Goal: Task Accomplishment & Management: Complete application form

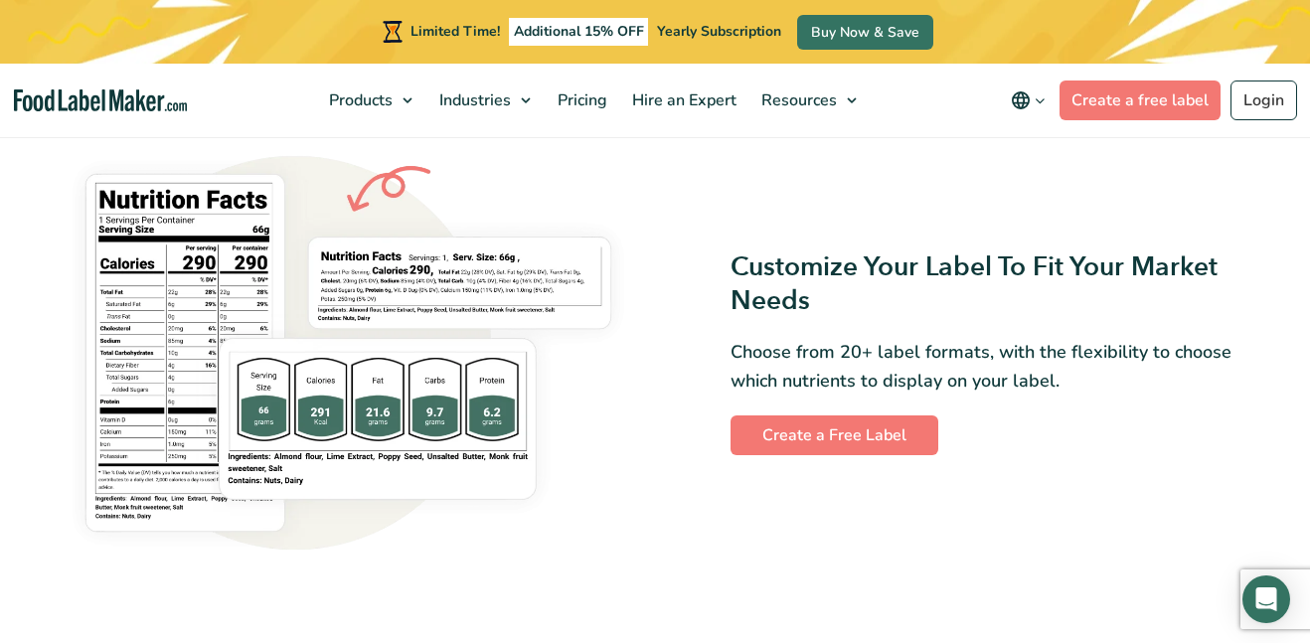
scroll to position [1489, 0]
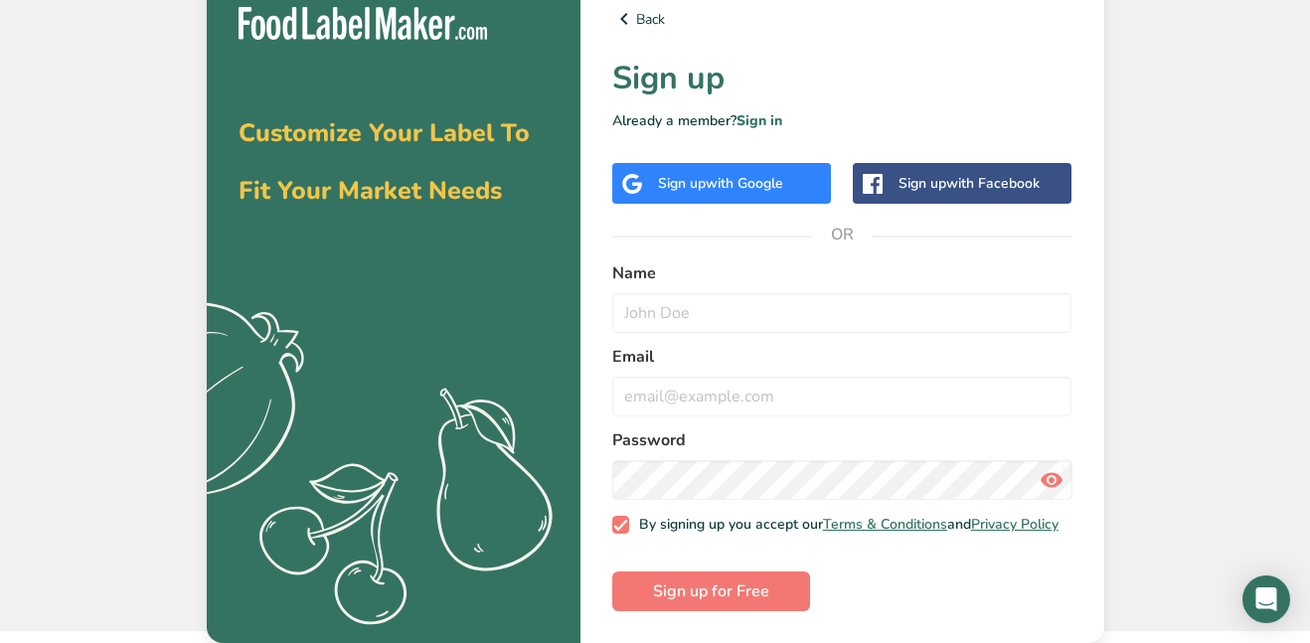
scroll to position [18, 0]
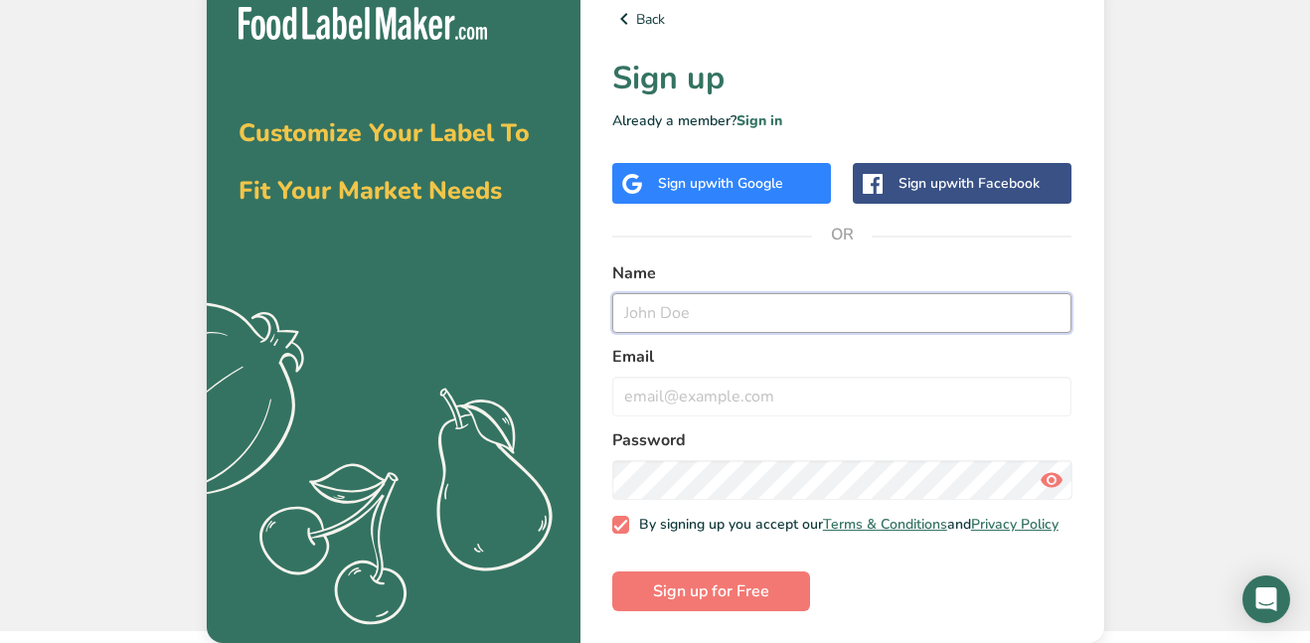
click at [726, 319] on input "text" at bounding box center [842, 313] width 460 height 40
type input "[PERSON_NAME]"
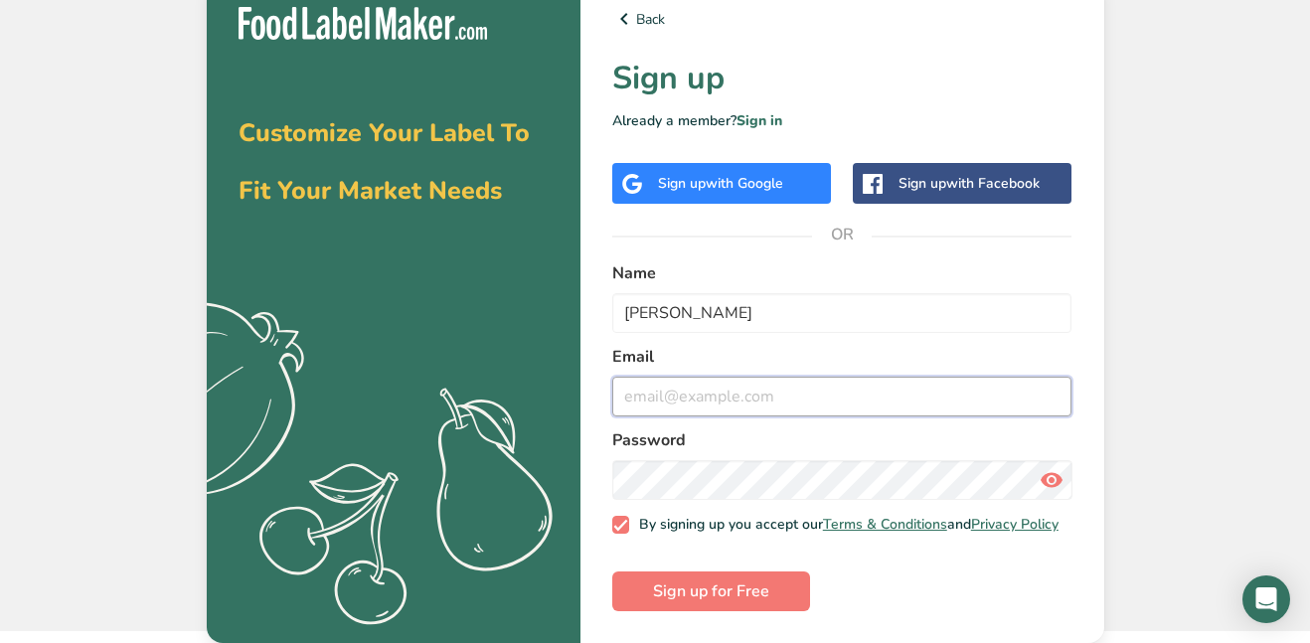
click at [764, 405] on input "email" at bounding box center [842, 397] width 460 height 40
type input "[EMAIL_ADDRESS][PERSON_NAME][DOMAIN_NAME]"
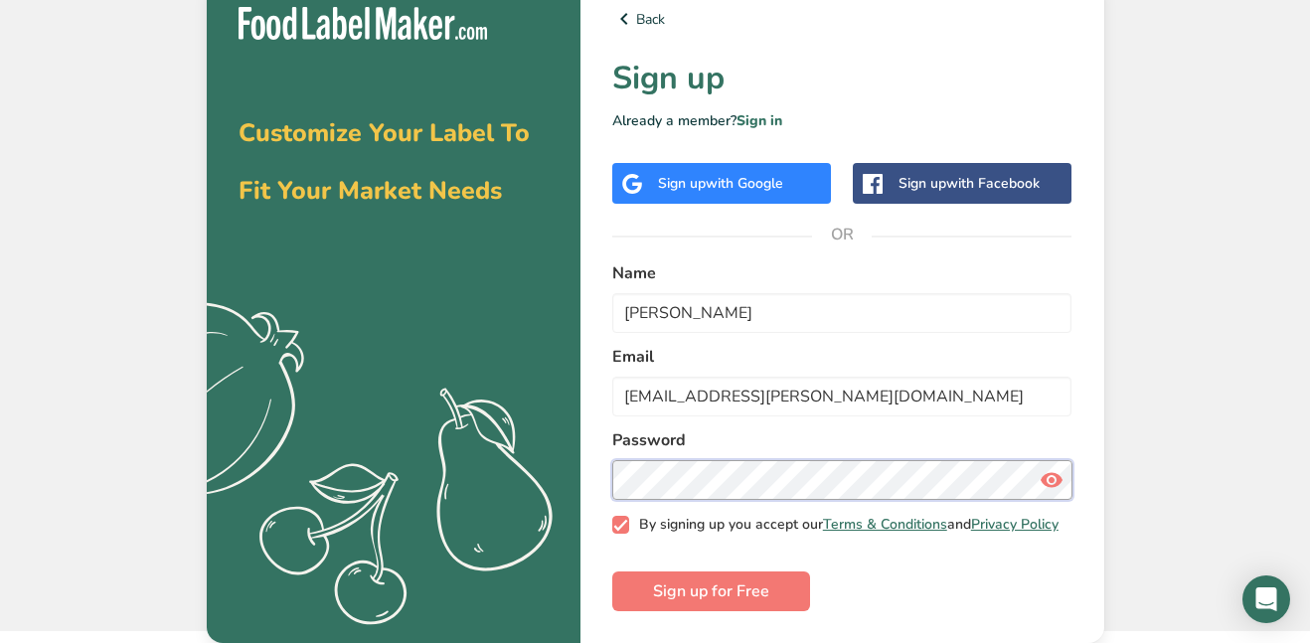
click at [612, 571] on button "Sign up for Free" at bounding box center [711, 591] width 198 height 40
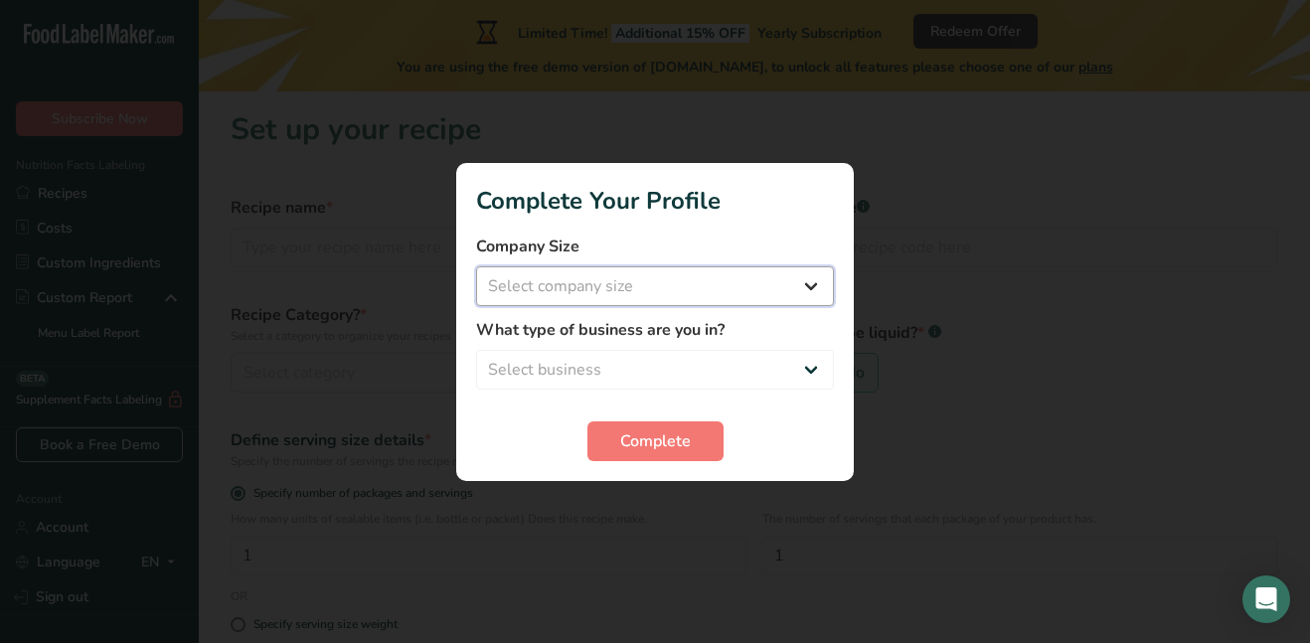
click at [660, 302] on select "Select company size Fewer than 10 Employees 10 to 50 Employees 51 to 500 Employ…" at bounding box center [655, 286] width 358 height 40
select select "2"
click at [476, 266] on select "Select company size Fewer than 10 Employees 10 to 50 Employees 51 to 500 Employ…" at bounding box center [655, 286] width 358 height 40
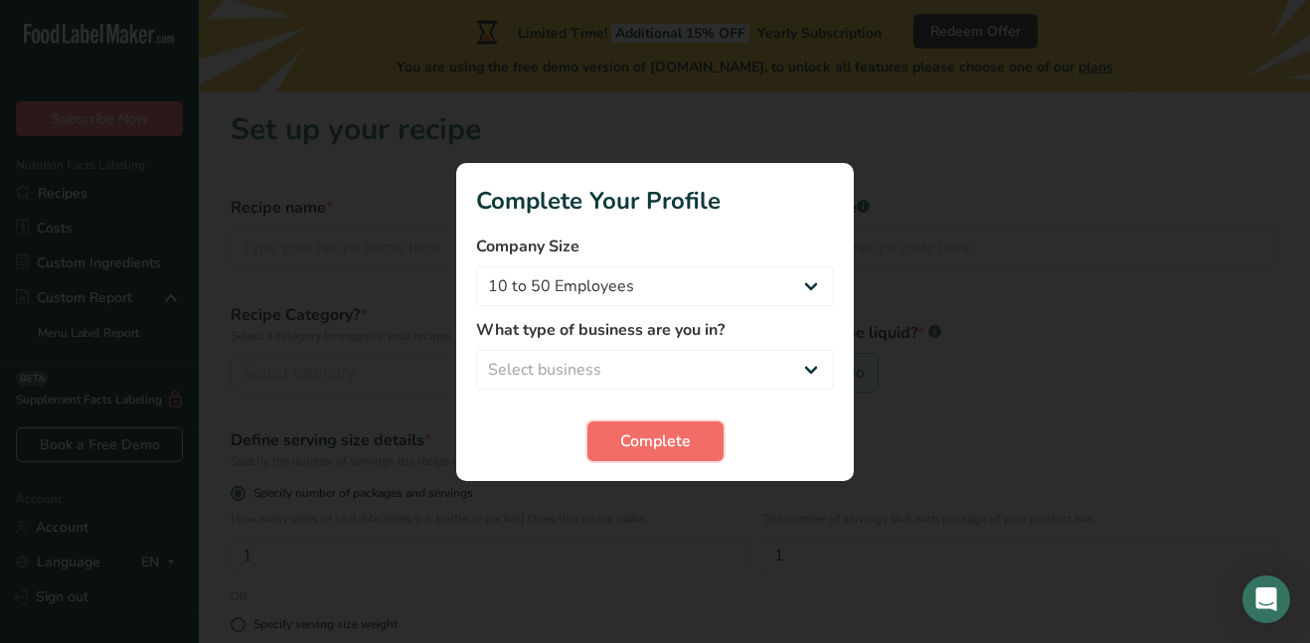
click at [688, 443] on span "Complete" at bounding box center [655, 441] width 71 height 24
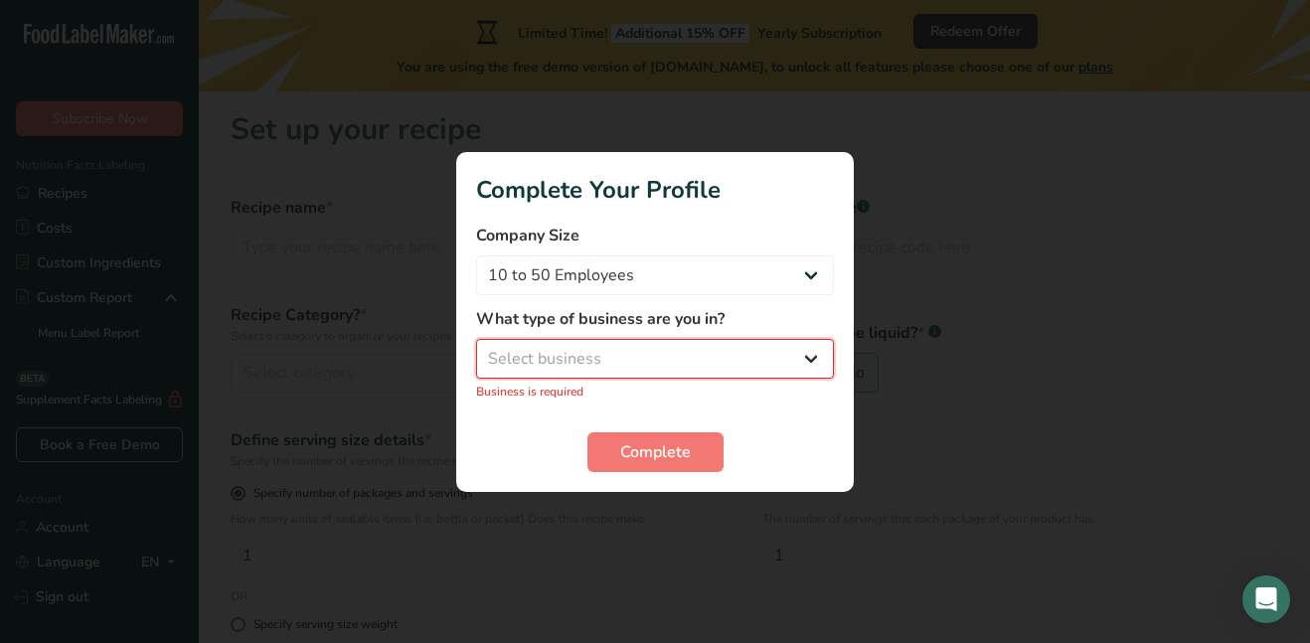
click at [598, 354] on select "Select business Packaged Food Manufacturer Restaurant & Cafe Bakery Meal Plans …" at bounding box center [655, 359] width 358 height 40
select select "5"
click at [476, 339] on select "Select business Packaged Food Manufacturer Restaurant & Cafe Bakery Meal Plans …" at bounding box center [655, 359] width 358 height 40
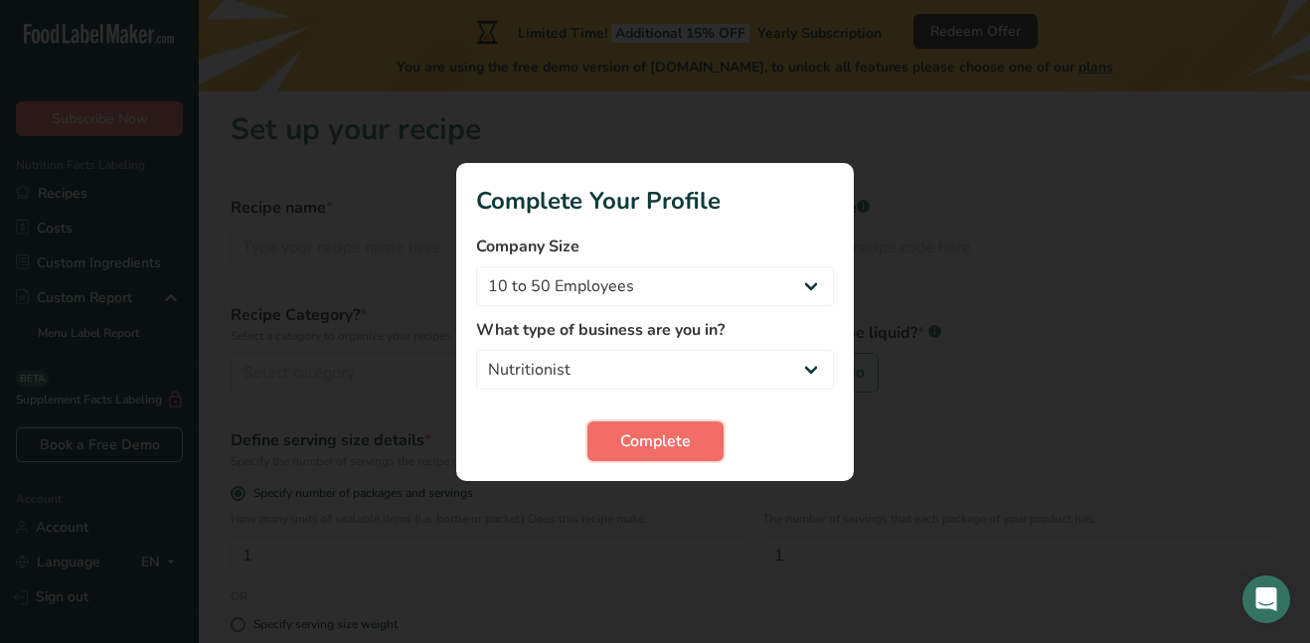
click at [643, 449] on span "Complete" at bounding box center [655, 441] width 71 height 24
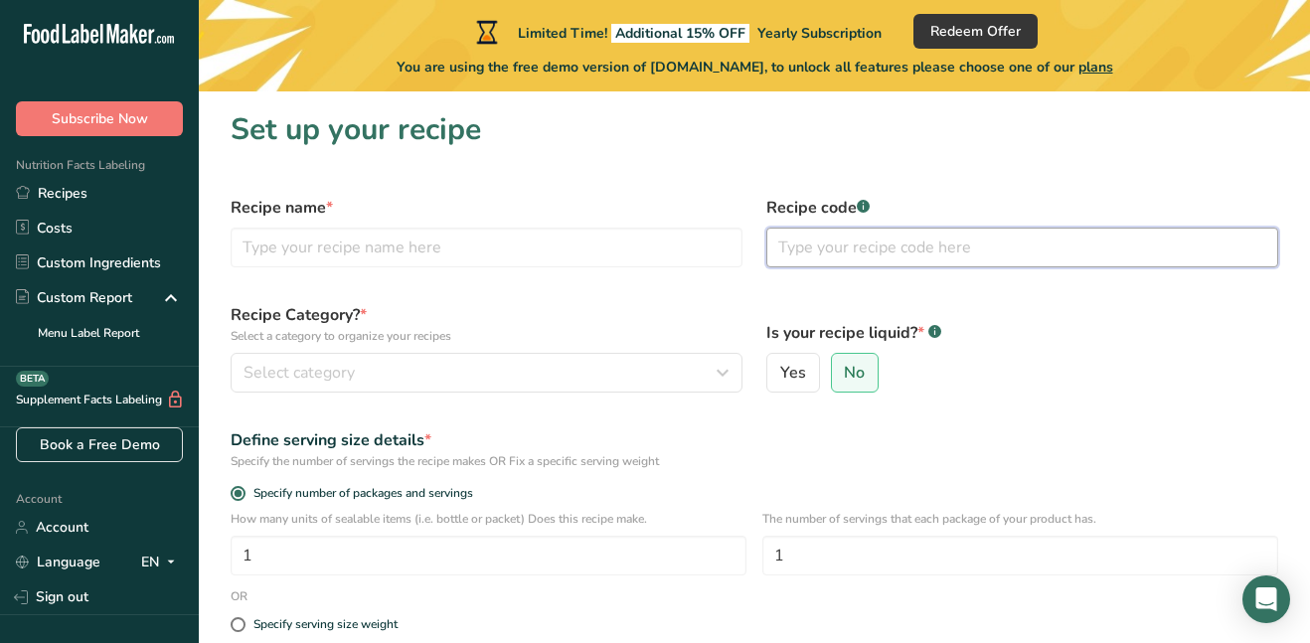
click at [824, 243] on input "text" at bounding box center [1022, 248] width 512 height 40
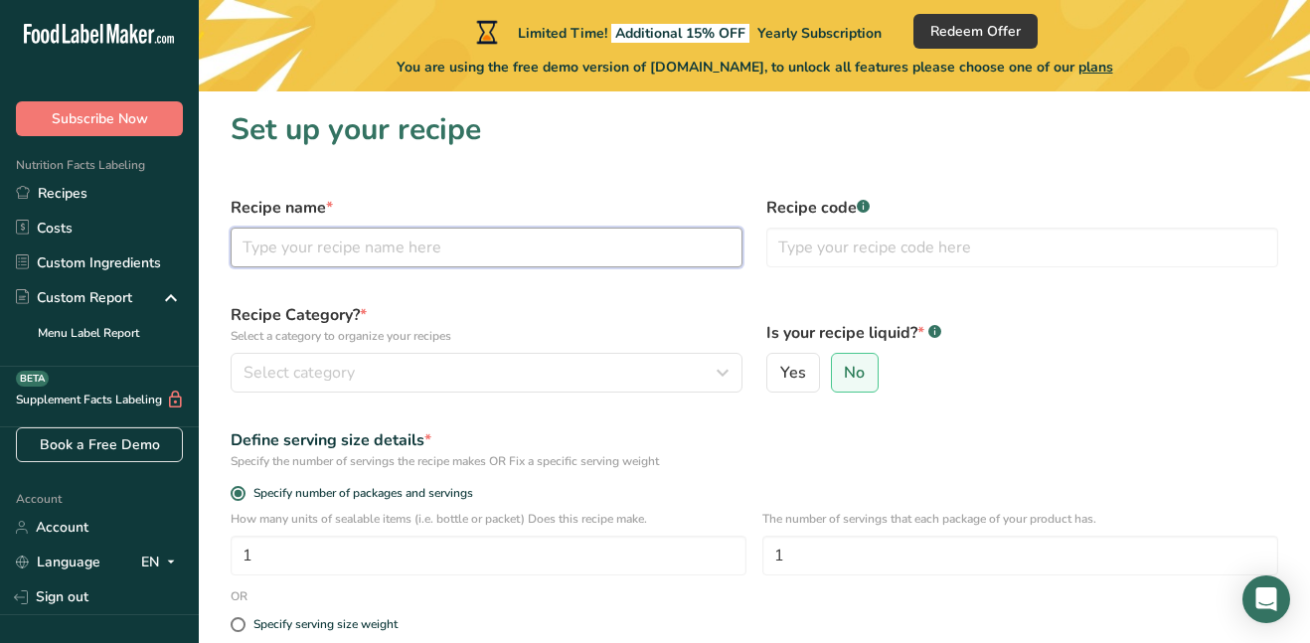
click at [530, 246] on input "text" at bounding box center [487, 248] width 512 height 40
